Goal: Find specific page/section: Find specific page/section

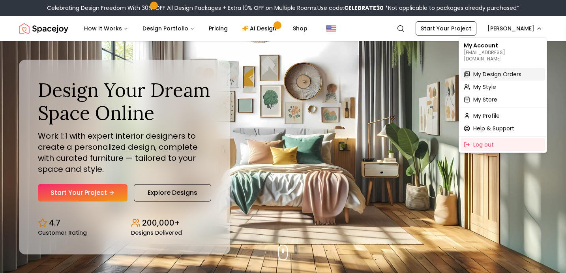
click at [490, 70] on span "My Design Orders" at bounding box center [498, 74] width 48 height 8
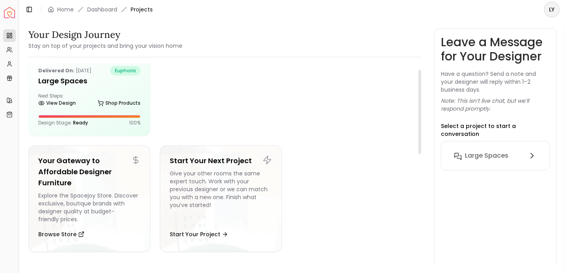
scroll to position [15, 0]
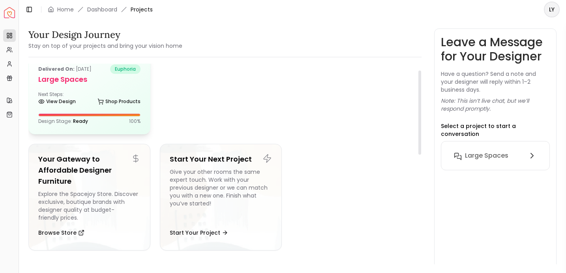
click at [101, 113] on div at bounding box center [89, 114] width 102 height 3
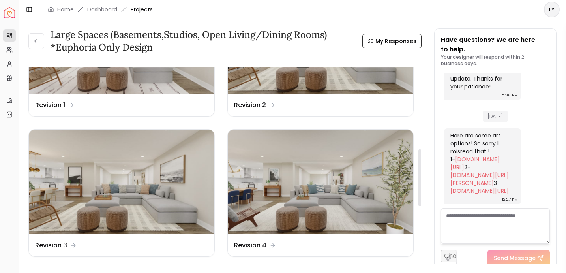
scroll to position [287, 0]
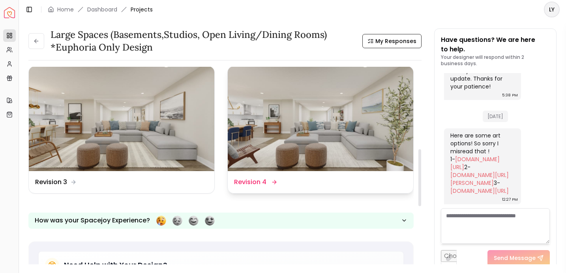
click at [299, 146] on img at bounding box center [321, 118] width 186 height 104
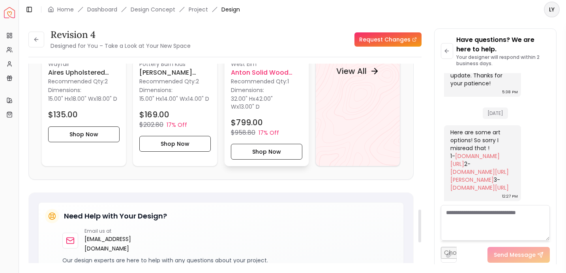
scroll to position [846, 0]
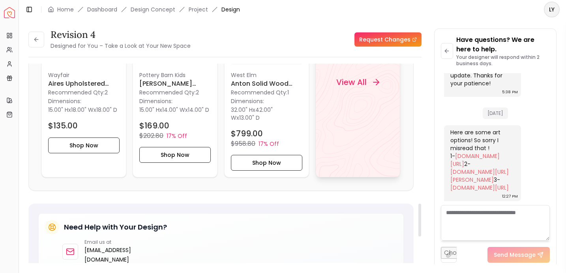
click at [365, 140] on div "View All" at bounding box center [358, 82] width 85 height 191
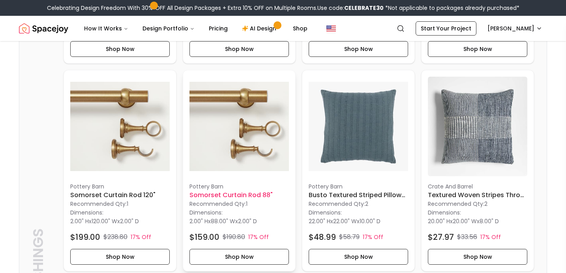
scroll to position [416, 0]
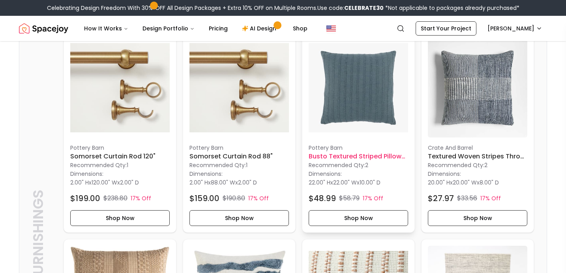
click at [382, 96] on img at bounding box center [359, 88] width 100 height 100
click at [324, 67] on img at bounding box center [359, 88] width 100 height 100
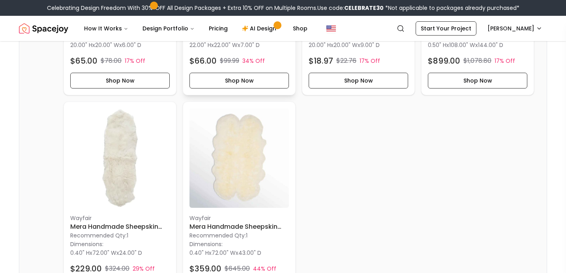
scroll to position [751, 0]
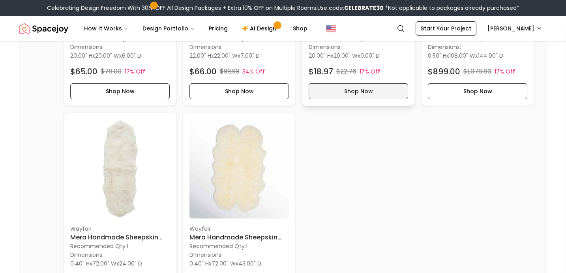
click at [357, 88] on button "Shop Now" at bounding box center [359, 91] width 100 height 16
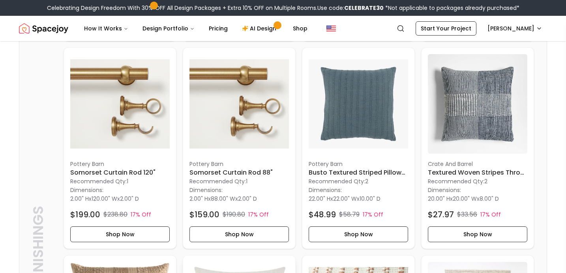
scroll to position [402, 0]
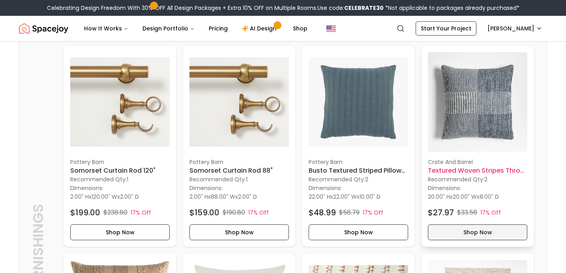
click at [458, 233] on button "Shop Now" at bounding box center [478, 232] width 100 height 16
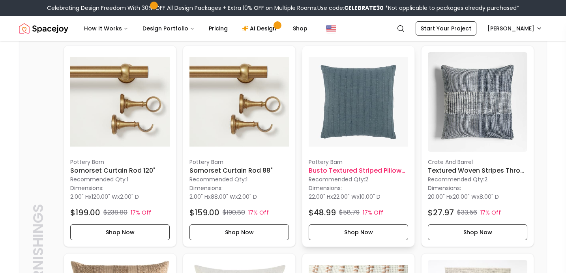
click at [370, 82] on img at bounding box center [359, 102] width 100 height 100
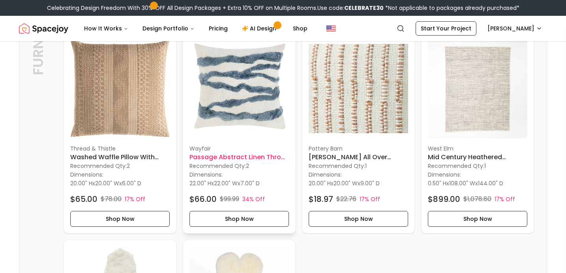
scroll to position [624, 0]
click at [346, 54] on img at bounding box center [359, 88] width 100 height 100
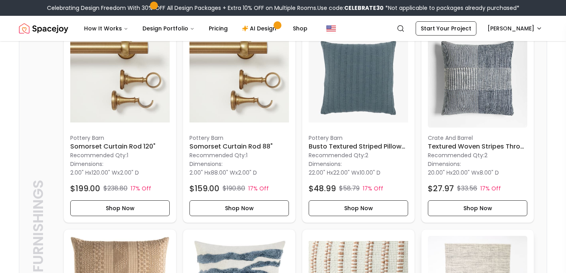
scroll to position [418, 0]
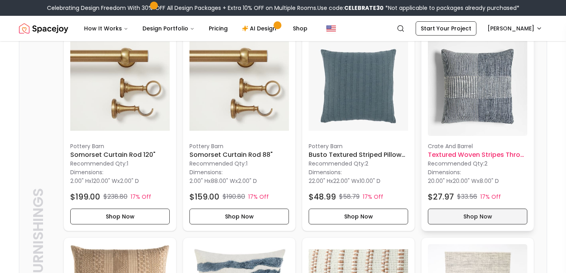
click at [477, 215] on button "Shop Now" at bounding box center [478, 217] width 100 height 16
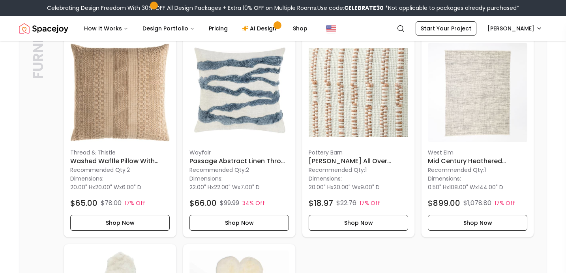
scroll to position [628, 0]
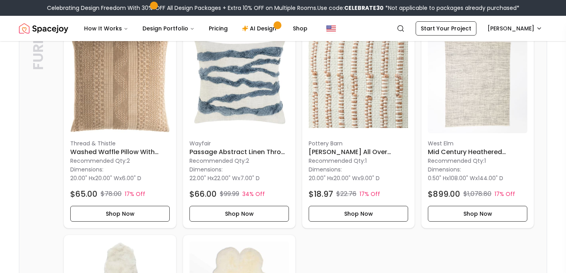
click at [161, 81] on img at bounding box center [120, 84] width 100 height 100
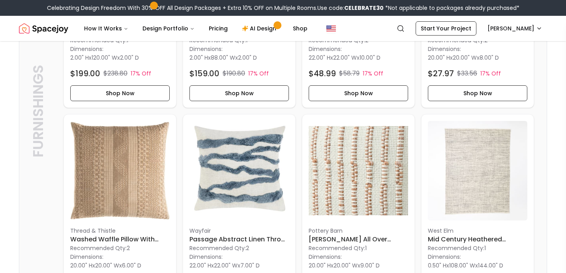
scroll to position [613, 0]
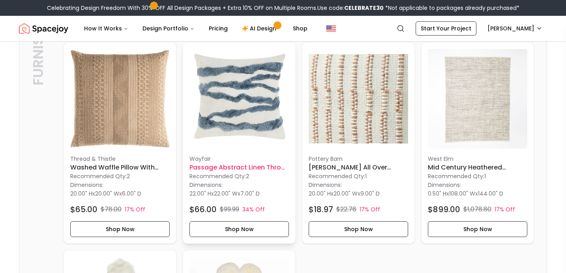
click at [255, 83] on img at bounding box center [240, 99] width 100 height 100
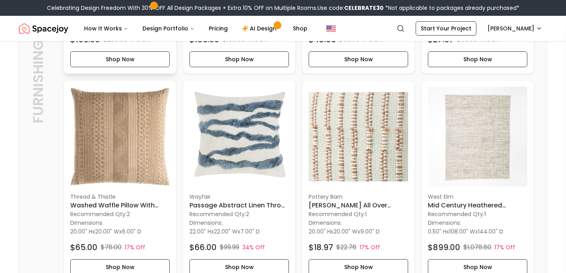
scroll to position [577, 0]
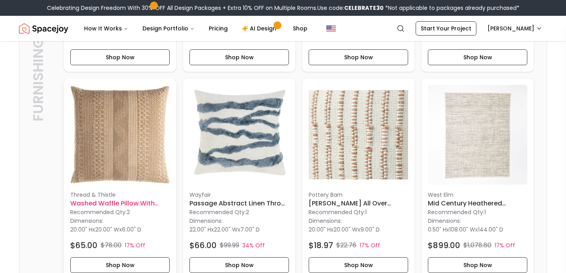
click at [151, 150] on img at bounding box center [120, 135] width 100 height 100
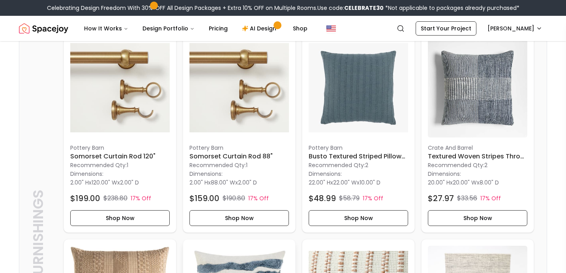
scroll to position [420, 0]
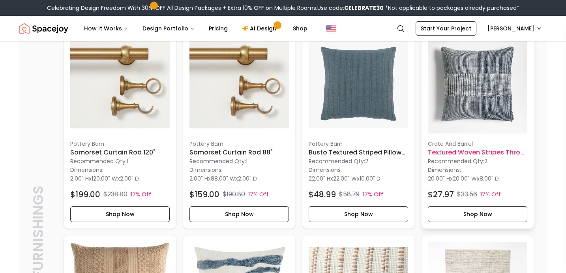
click at [502, 84] on img at bounding box center [478, 84] width 100 height 100
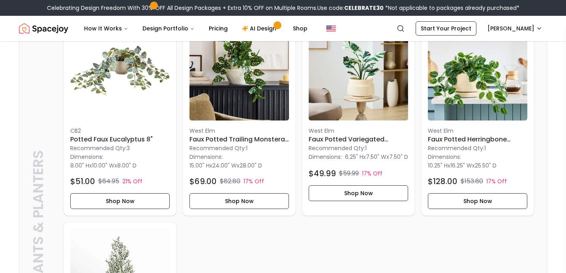
scroll to position [1969, 0]
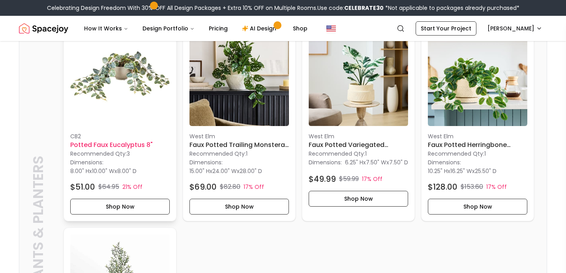
click at [116, 101] on img at bounding box center [120, 76] width 100 height 100
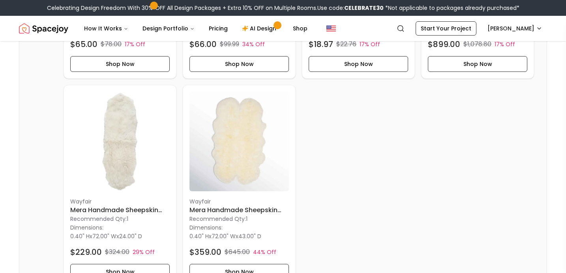
scroll to position [0, 0]
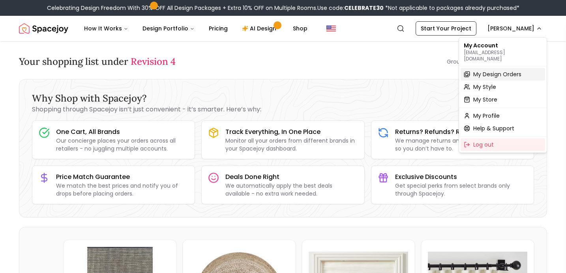
click at [485, 70] on span "My Design Orders" at bounding box center [498, 74] width 48 height 8
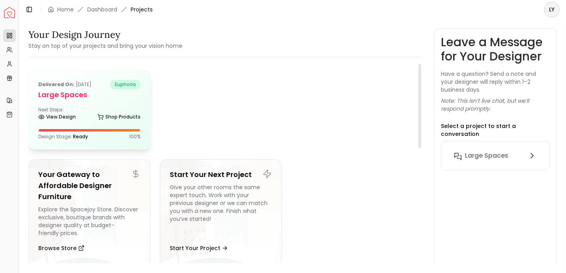
click at [87, 99] on h5 "Large Spaces" at bounding box center [89, 94] width 102 height 11
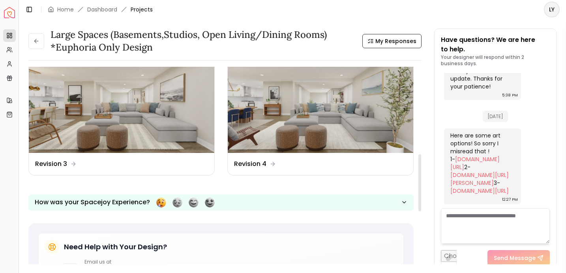
scroll to position [325, 0]
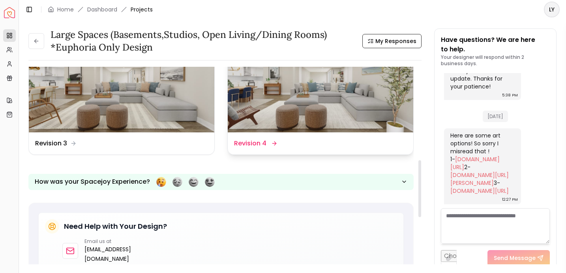
click at [295, 139] on div "Design Name Revision 4" at bounding box center [320, 143] width 173 height 9
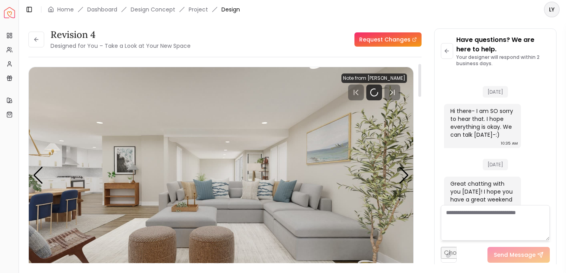
scroll to position [2345, 0]
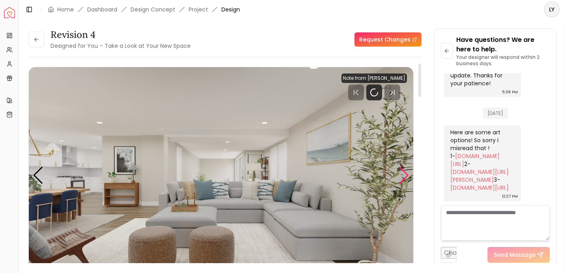
click at [403, 173] on div "Next slide" at bounding box center [404, 175] width 11 height 17
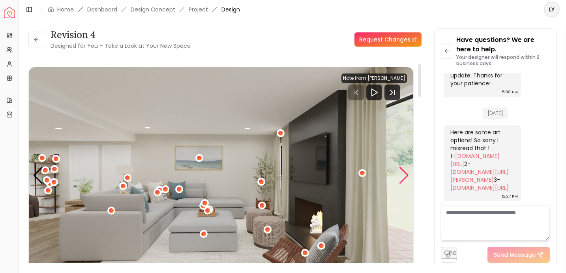
click at [401, 173] on div "Next slide" at bounding box center [404, 175] width 11 height 17
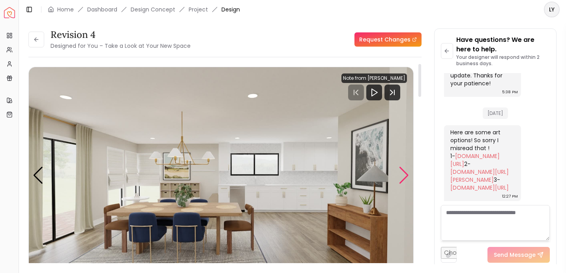
click at [401, 173] on div "Next slide" at bounding box center [404, 175] width 11 height 17
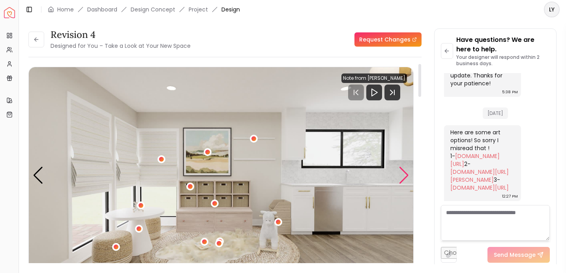
click at [401, 173] on div "Next slide" at bounding box center [404, 175] width 11 height 17
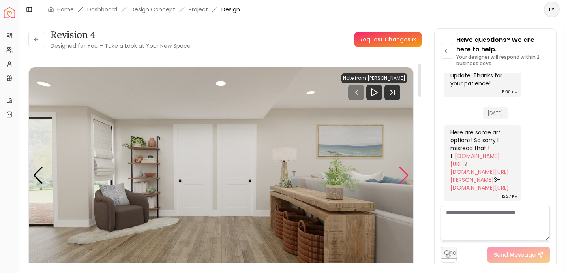
click at [401, 173] on div "Next slide" at bounding box center [404, 175] width 11 height 17
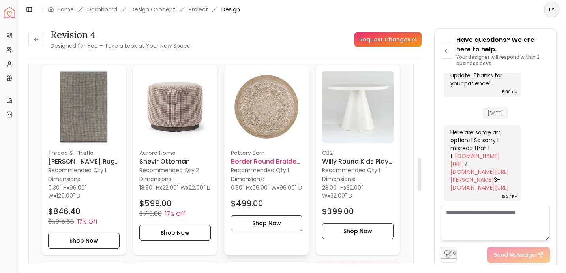
scroll to position [556, 0]
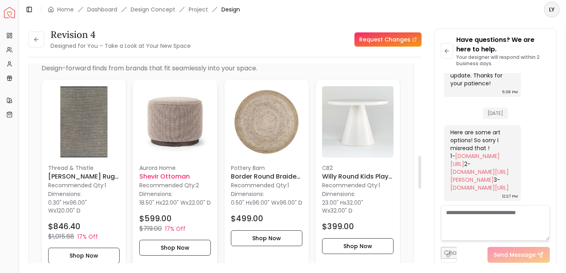
click at [172, 125] on img at bounding box center [174, 121] width 71 height 71
click at [188, 117] on img at bounding box center [174, 121] width 71 height 71
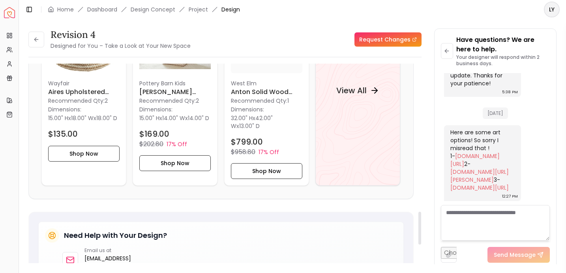
scroll to position [784, 0]
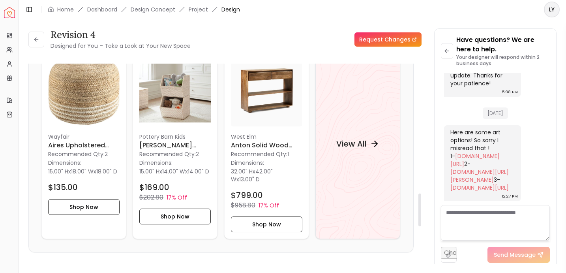
click at [387, 123] on div "View All" at bounding box center [358, 143] width 85 height 191
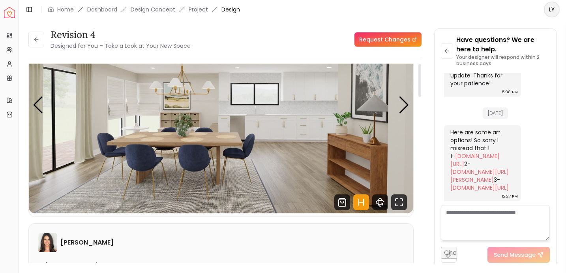
scroll to position [0, 0]
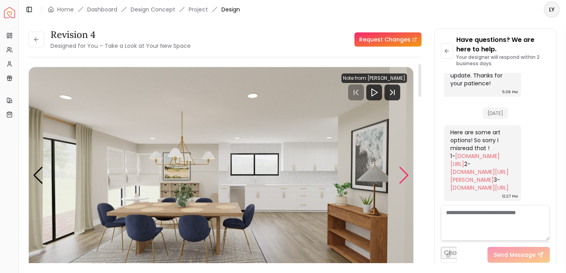
click at [402, 171] on div "Next slide" at bounding box center [404, 175] width 11 height 17
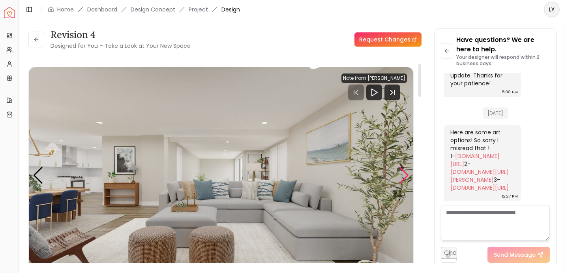
click at [402, 171] on div "Next slide" at bounding box center [404, 175] width 11 height 17
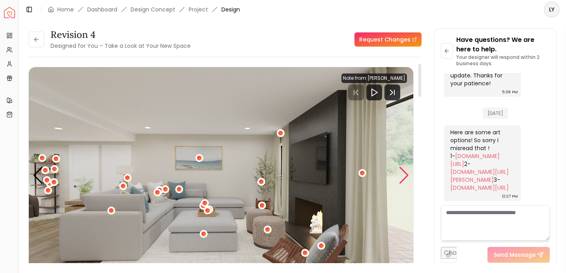
click at [402, 171] on div "Next slide" at bounding box center [404, 175] width 11 height 17
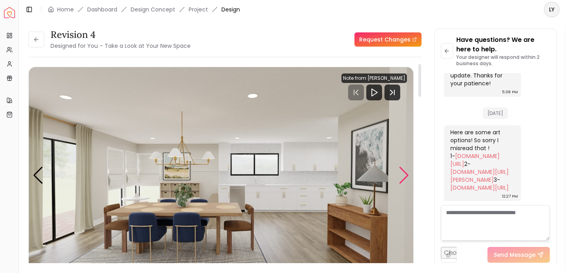
click at [402, 171] on div "Next slide" at bounding box center [404, 175] width 11 height 17
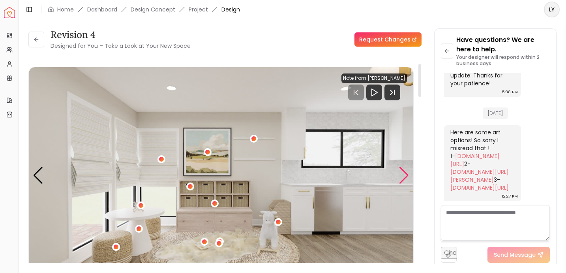
click at [402, 171] on div "Next slide" at bounding box center [404, 175] width 11 height 17
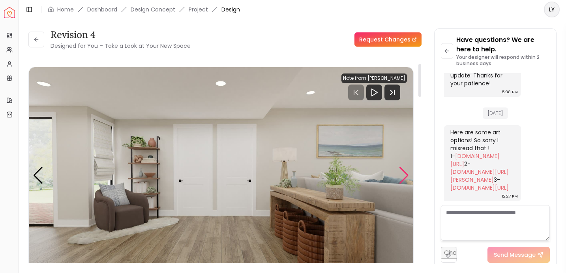
click at [402, 172] on div "Next slide" at bounding box center [404, 175] width 11 height 17
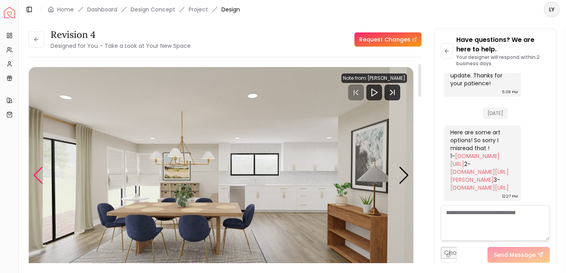
click at [34, 183] on div "Previous slide" at bounding box center [38, 175] width 11 height 17
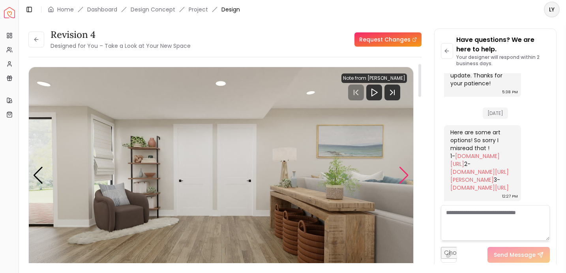
click at [403, 173] on div "Next slide" at bounding box center [404, 175] width 11 height 17
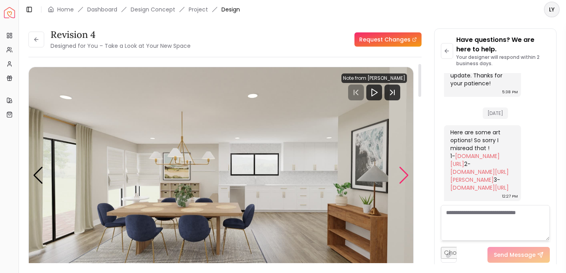
click at [403, 172] on div "Next slide" at bounding box center [404, 175] width 11 height 17
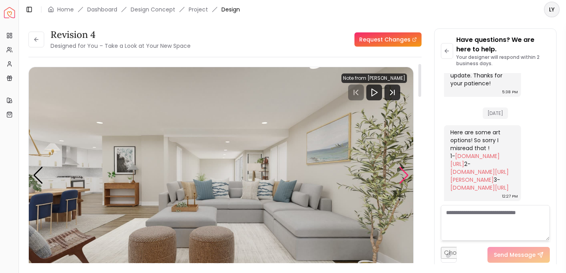
click at [405, 174] on div "Next slide" at bounding box center [404, 175] width 11 height 17
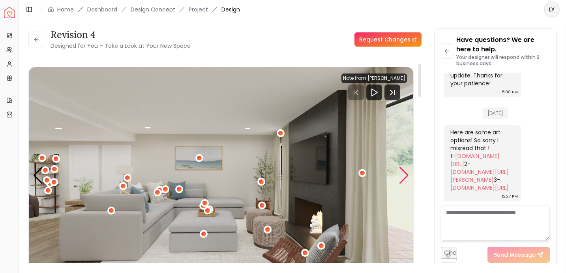
click at [405, 174] on div "Next slide" at bounding box center [404, 175] width 11 height 17
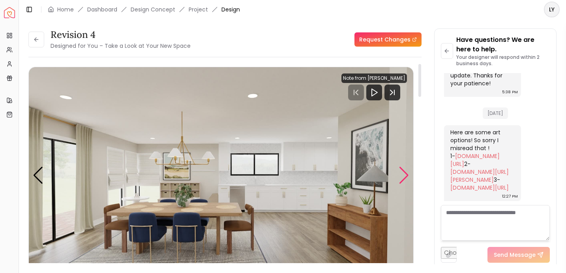
click at [405, 175] on div "Next slide" at bounding box center [404, 175] width 11 height 17
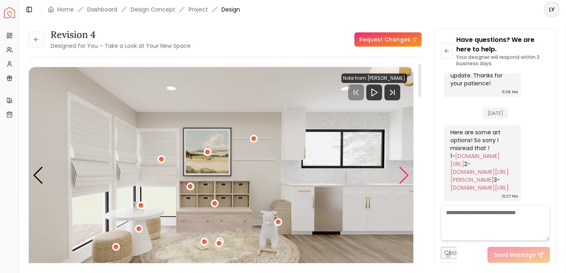
click at [405, 175] on div "Next slide" at bounding box center [404, 175] width 11 height 17
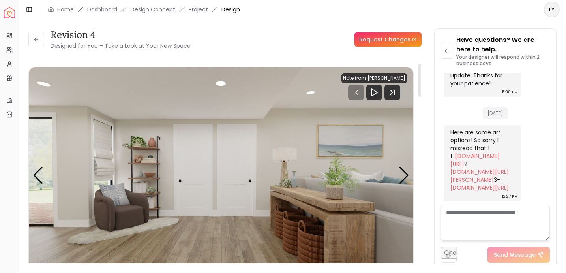
drag, startPoint x: 405, startPoint y: 176, endPoint x: 293, endPoint y: 236, distance: 127.7
click at [293, 236] on div "Carousel" at bounding box center [221, 175] width 385 height 216
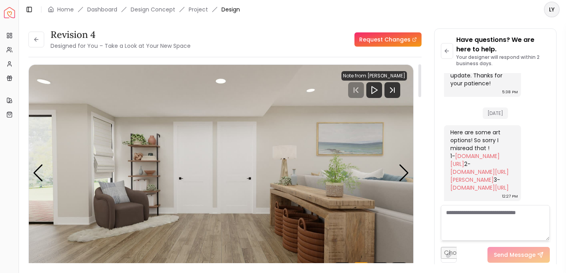
scroll to position [2, 0]
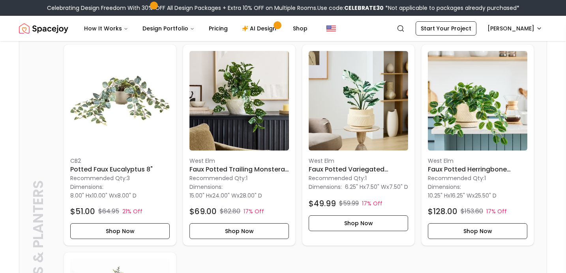
scroll to position [1996, 0]
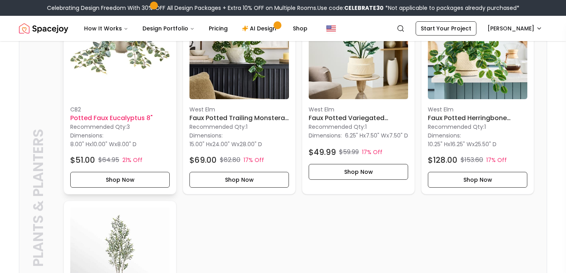
click at [152, 67] on img at bounding box center [120, 50] width 100 height 100
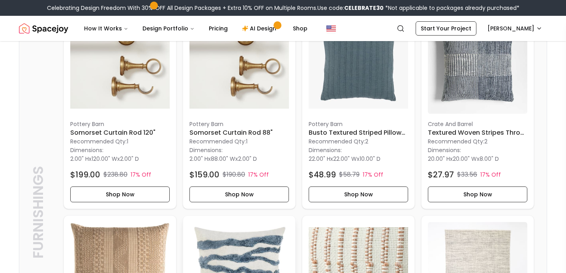
scroll to position [439, 0]
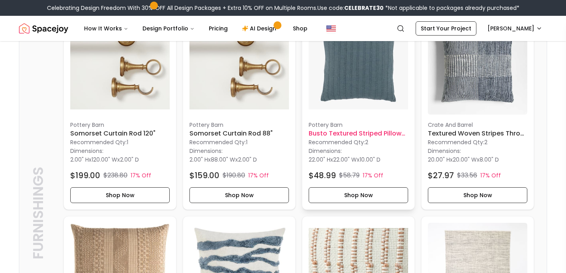
click at [324, 70] on img at bounding box center [359, 65] width 100 height 100
